Goal: Task Accomplishment & Management: Use online tool/utility

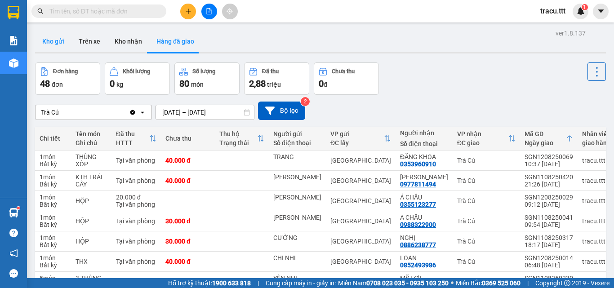
click at [54, 40] on button "Kho gửi" at bounding box center [53, 42] width 36 height 22
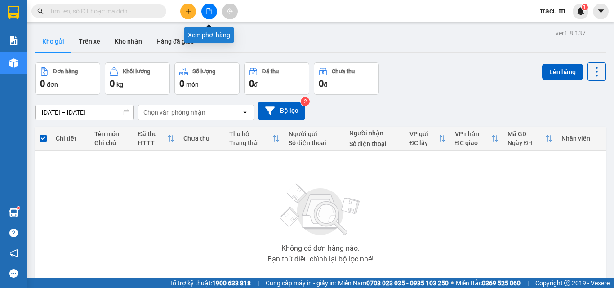
click at [206, 10] on icon "file-add" at bounding box center [209, 11] width 6 height 6
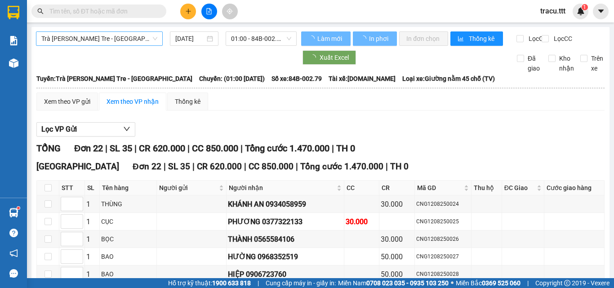
click at [139, 38] on span "Trà [PERSON_NAME] Tre - [GEOGRAPHIC_DATA]" at bounding box center [99, 38] width 116 height 13
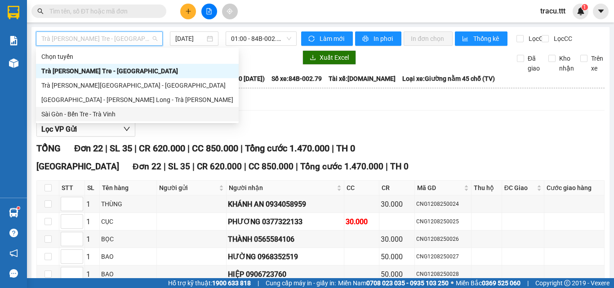
click at [101, 115] on div "Sài Gòn - Bến Tre - Trà Vinh" at bounding box center [137, 114] width 192 height 10
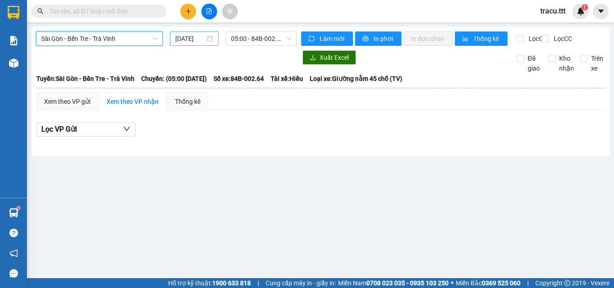
click at [179, 41] on input "[DATE]" at bounding box center [190, 39] width 30 height 10
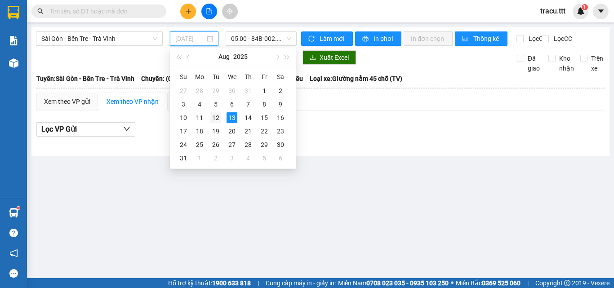
click at [210, 117] on div "12" at bounding box center [215, 117] width 11 height 11
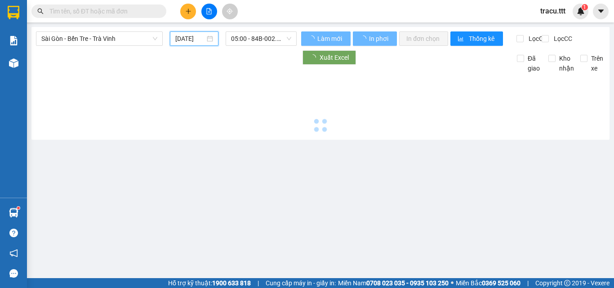
type input "[DATE]"
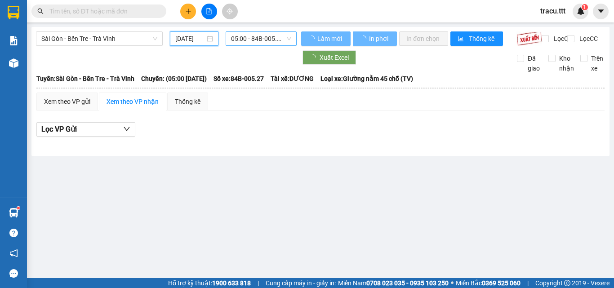
click at [247, 41] on span "05:00 - 84B-005.27" at bounding box center [261, 38] width 60 height 13
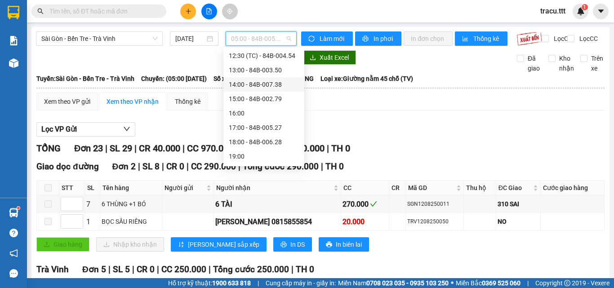
scroll to position [135, 0]
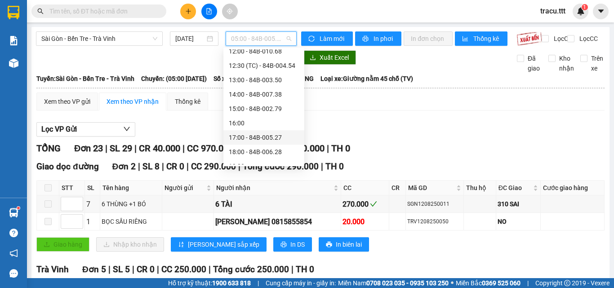
click at [279, 139] on div "17:00 - 84B-005.27" at bounding box center [264, 138] width 70 height 10
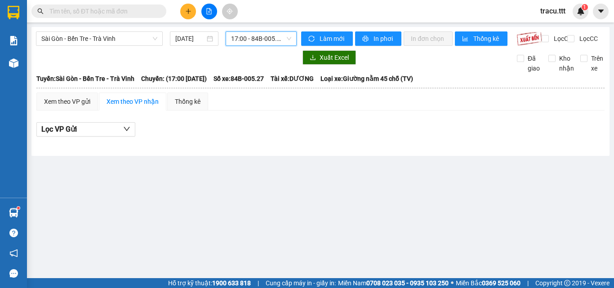
click at [274, 42] on span "17:00 - 84B-005.27" at bounding box center [261, 38] width 60 height 13
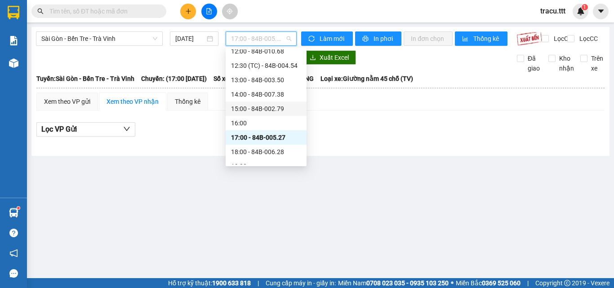
click at [274, 107] on div "15:00 - 84B-002.79" at bounding box center [266, 109] width 70 height 10
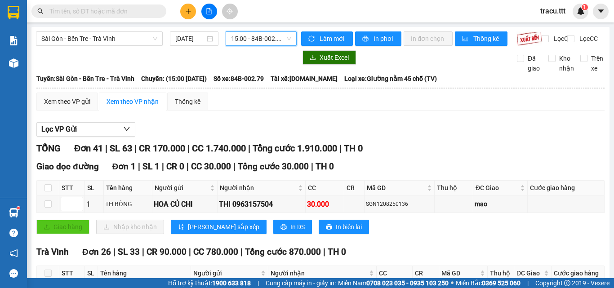
click at [273, 40] on span "15:00 - 84B-002.79" at bounding box center [261, 38] width 60 height 13
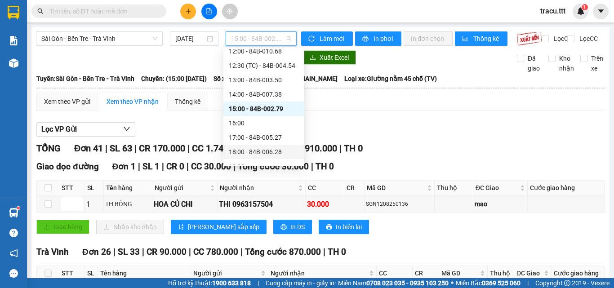
click at [255, 152] on div "18:00 - 84B-006.28" at bounding box center [264, 152] width 70 height 10
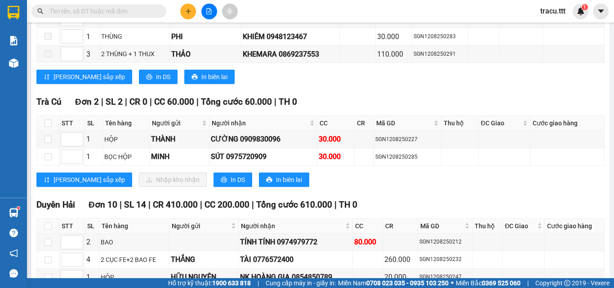
scroll to position [1484, 0]
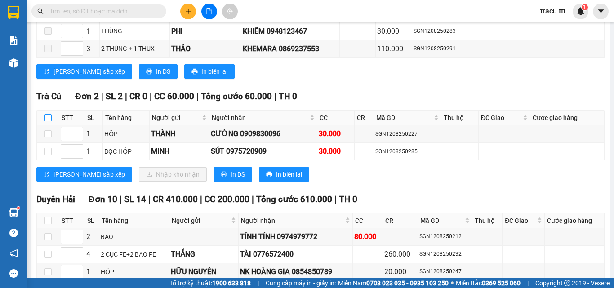
click at [47, 114] on input "checkbox" at bounding box center [48, 117] width 7 height 7
checkbox input "true"
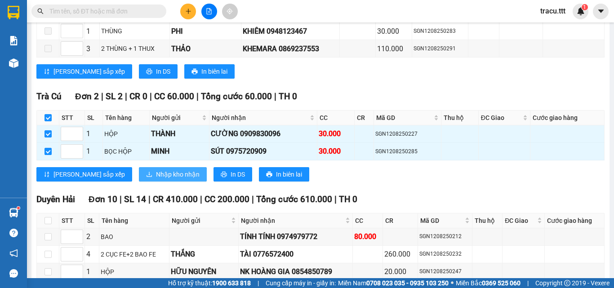
click at [156, 170] on span "Nhập kho nhận" at bounding box center [178, 175] width 44 height 10
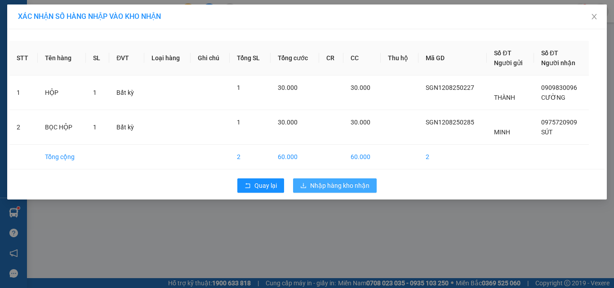
click at [314, 179] on button "Nhập hàng kho nhận" at bounding box center [335, 186] width 84 height 14
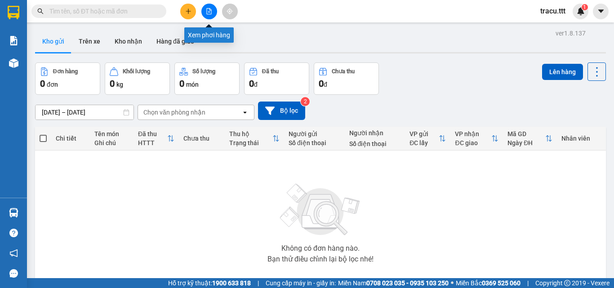
click at [209, 15] on button at bounding box center [209, 12] width 16 height 16
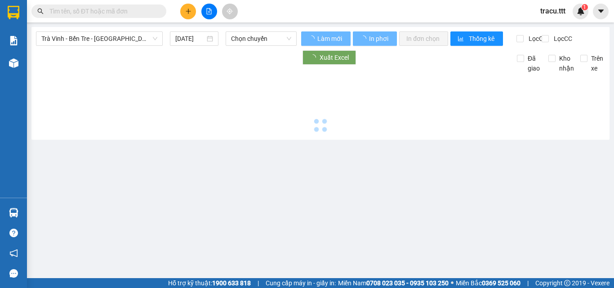
type input "[DATE]"
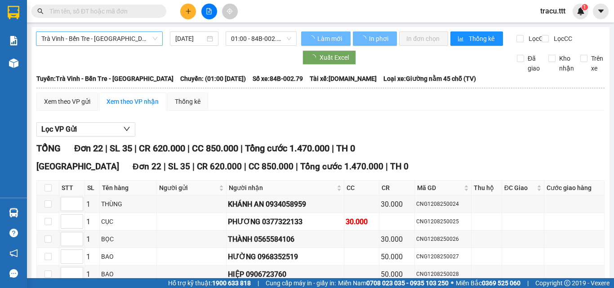
click at [157, 40] on div "Trà Vinh - Bến Tre - [GEOGRAPHIC_DATA]" at bounding box center [99, 38] width 127 height 14
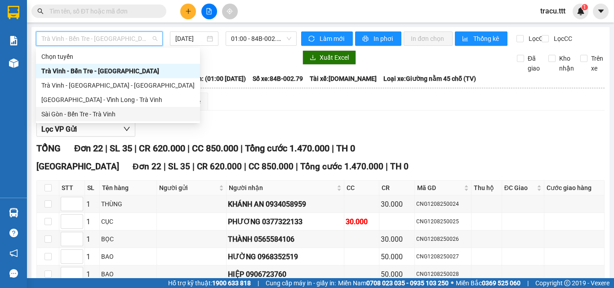
click at [107, 119] on div "Sài Gòn - Bến Tre - Trà Vinh" at bounding box center [118, 114] width 164 height 14
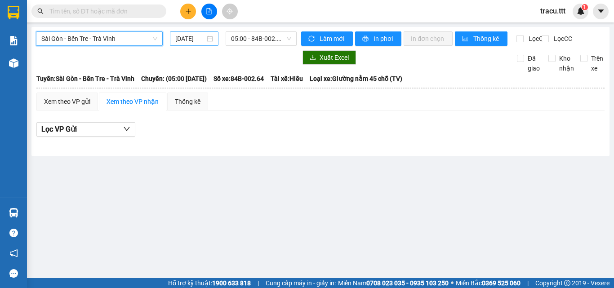
click at [191, 41] on input "[DATE]" at bounding box center [190, 39] width 30 height 10
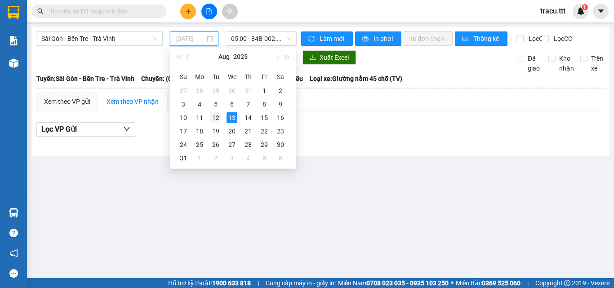
click at [219, 121] on div "12" at bounding box center [215, 117] width 11 height 11
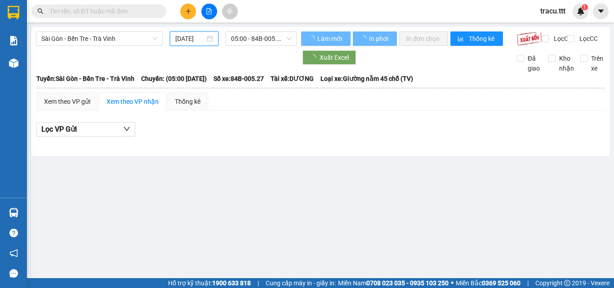
type input "[DATE]"
click at [243, 39] on span "05:00 - 84B-005.27" at bounding box center [261, 38] width 60 height 13
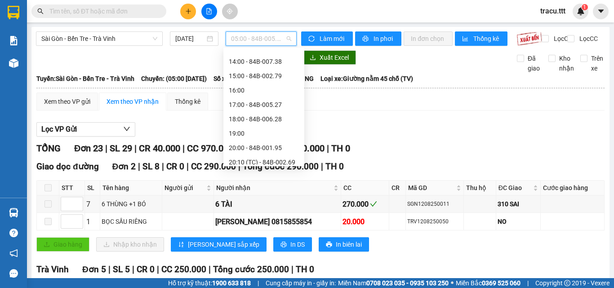
scroll to position [187, 0]
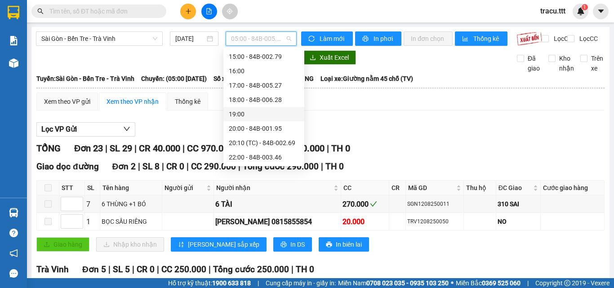
click at [259, 112] on div "19:00" at bounding box center [264, 114] width 70 height 10
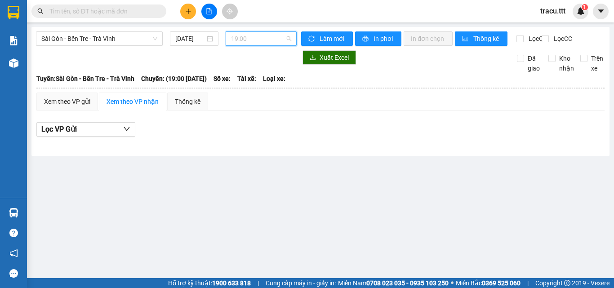
click at [272, 40] on span "19:00" at bounding box center [261, 38] width 60 height 13
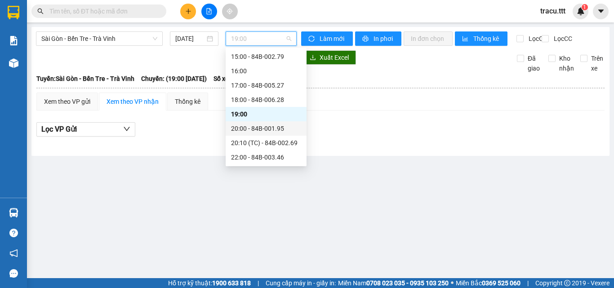
click at [265, 132] on div "20:00 - 84B-001.95" at bounding box center [266, 129] width 70 height 10
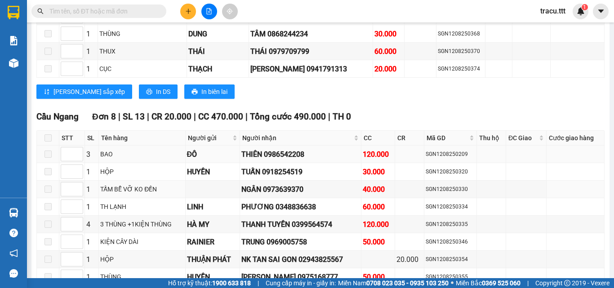
scroll to position [1034, 0]
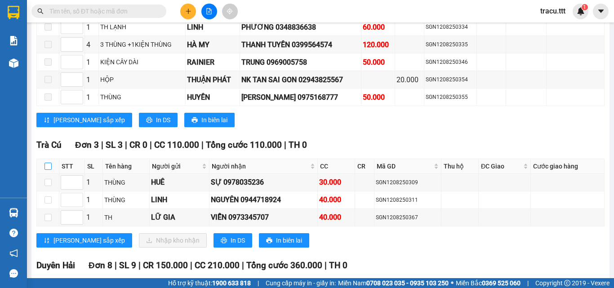
click at [46, 170] on input "checkbox" at bounding box center [48, 166] width 7 height 7
checkbox input "true"
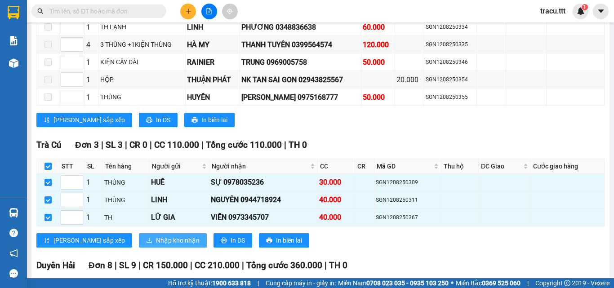
click at [156, 246] on span "Nhập kho nhận" at bounding box center [178, 241] width 44 height 10
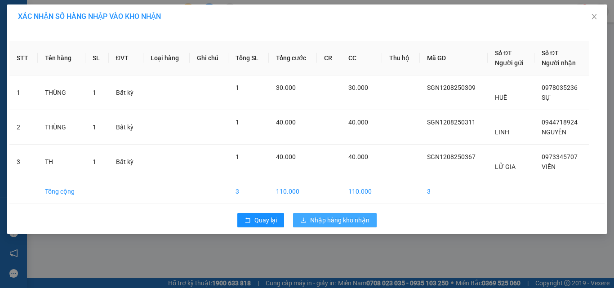
click at [344, 227] on button "Nhập hàng kho nhận" at bounding box center [335, 220] width 84 height 14
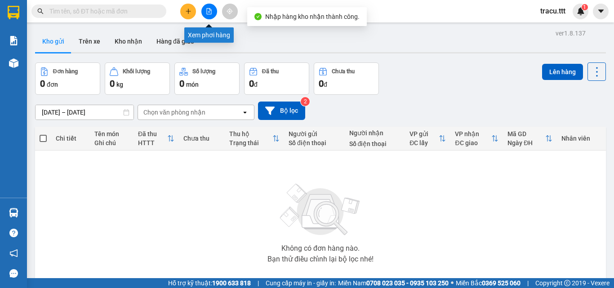
click at [211, 14] on icon "file-add" at bounding box center [209, 11] width 5 height 6
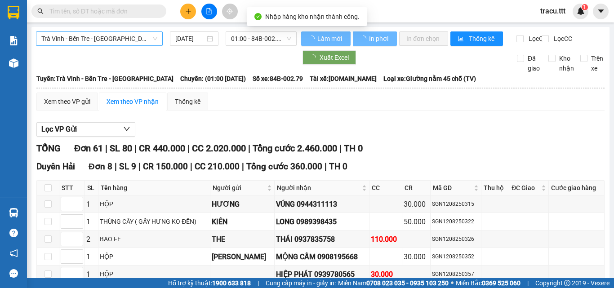
type input "[DATE]"
click at [130, 41] on span "Trà Vinh - Bến Tre - [GEOGRAPHIC_DATA]" at bounding box center [99, 38] width 116 height 13
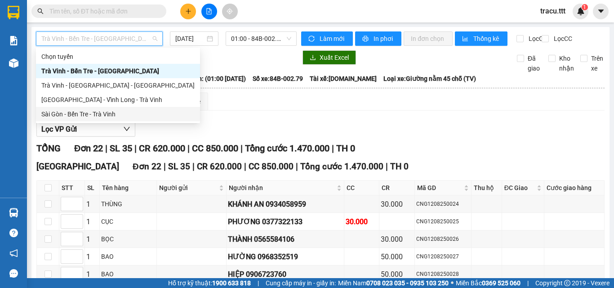
click at [117, 111] on div "Sài Gòn - Bến Tre - Trà Vinh" at bounding box center [117, 114] width 153 height 10
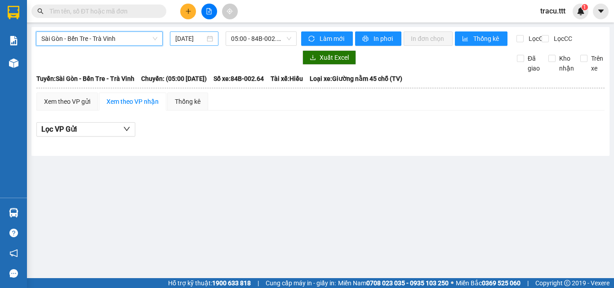
click at [203, 43] on input "[DATE]" at bounding box center [190, 39] width 30 height 10
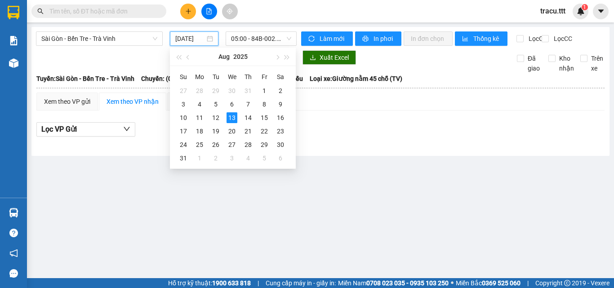
scroll to position [0, 2]
click at [216, 116] on div "12" at bounding box center [215, 117] width 11 height 11
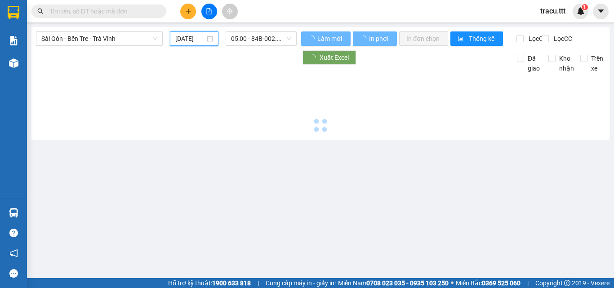
type input "[DATE]"
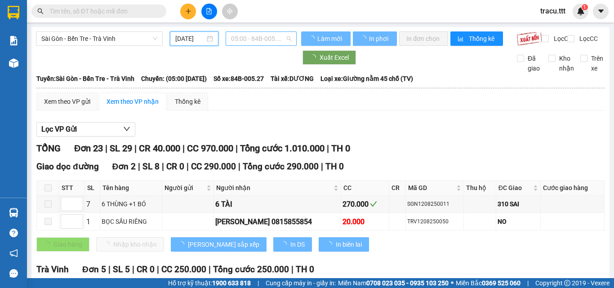
click at [269, 38] on span "05:00 - 84B-005.27" at bounding box center [261, 38] width 60 height 13
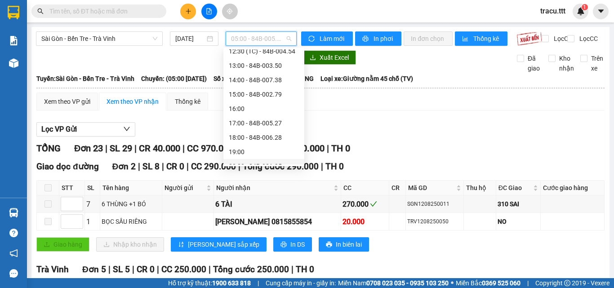
scroll to position [187, 0]
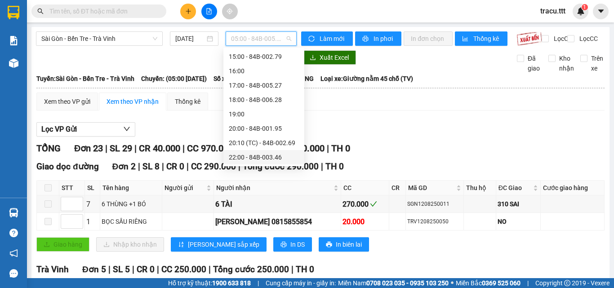
click at [260, 157] on div "22:00 - 84B-003.46" at bounding box center [264, 157] width 70 height 10
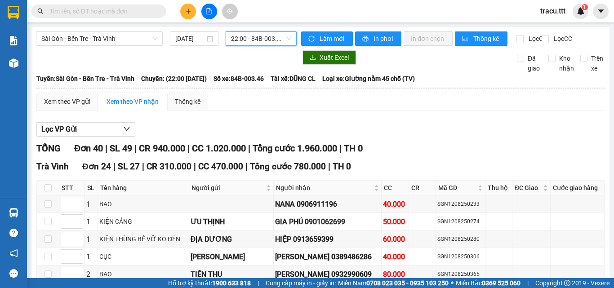
drag, startPoint x: 281, startPoint y: 40, endPoint x: 279, endPoint y: 54, distance: 14.1
click at [281, 40] on span "22:00 - 84B-003.46" at bounding box center [261, 38] width 60 height 13
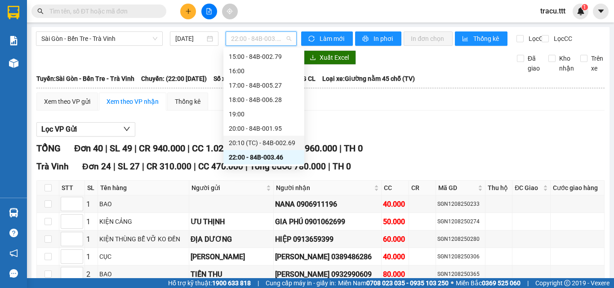
click at [268, 141] on div "20:10 (TC) - 84B-002.69" at bounding box center [264, 143] width 70 height 10
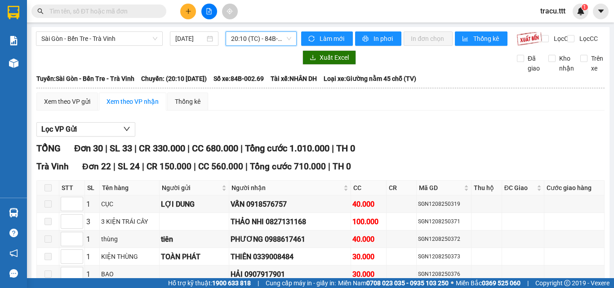
click at [270, 41] on span "20:10 (TC) - 84B-002.69" at bounding box center [261, 38] width 60 height 13
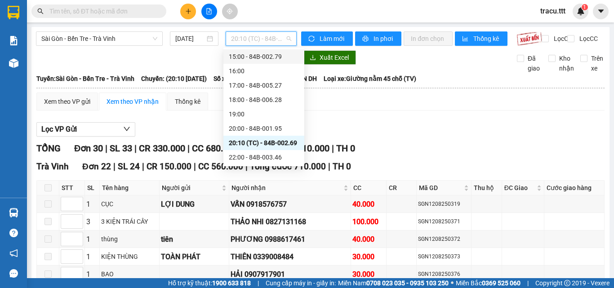
click at [287, 55] on div "15:00 - 84B-002.79" at bounding box center [264, 57] width 70 height 10
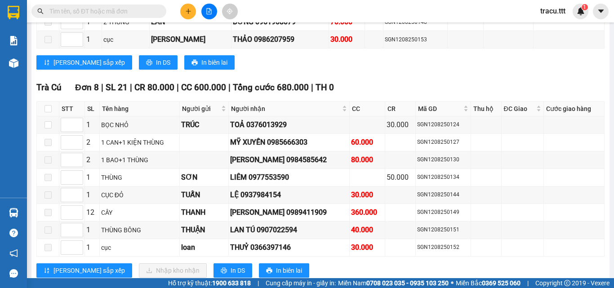
scroll to position [809, 0]
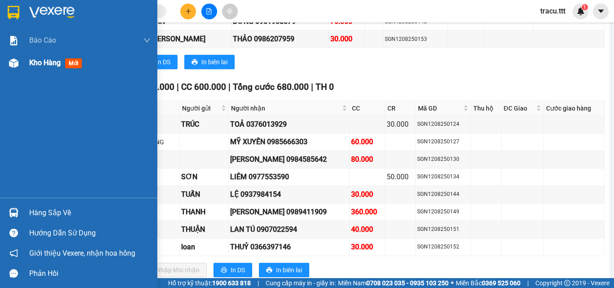
click at [53, 60] on span "Kho hàng" at bounding box center [44, 62] width 31 height 9
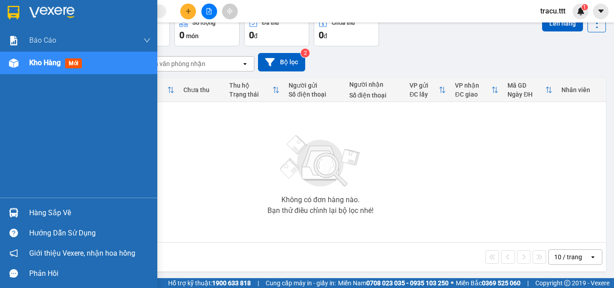
scroll to position [50, 0]
